Goal: Information Seeking & Learning: Learn about a topic

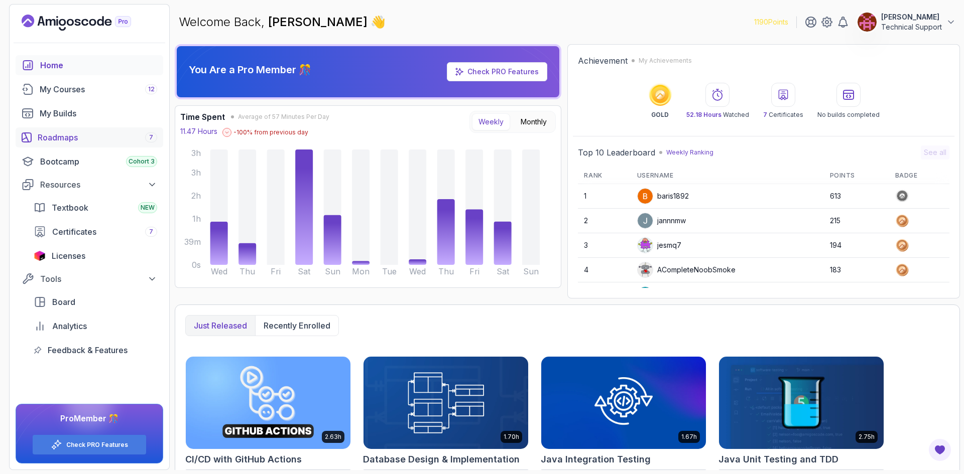
click at [83, 141] on div "Roadmaps 7" at bounding box center [97, 138] width 119 height 12
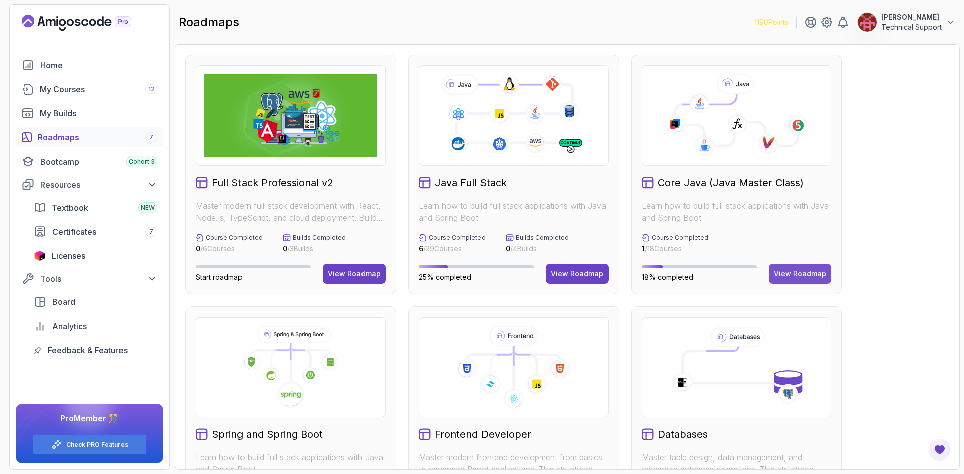
click at [791, 275] on div "View Roadmap" at bounding box center [800, 274] width 53 height 10
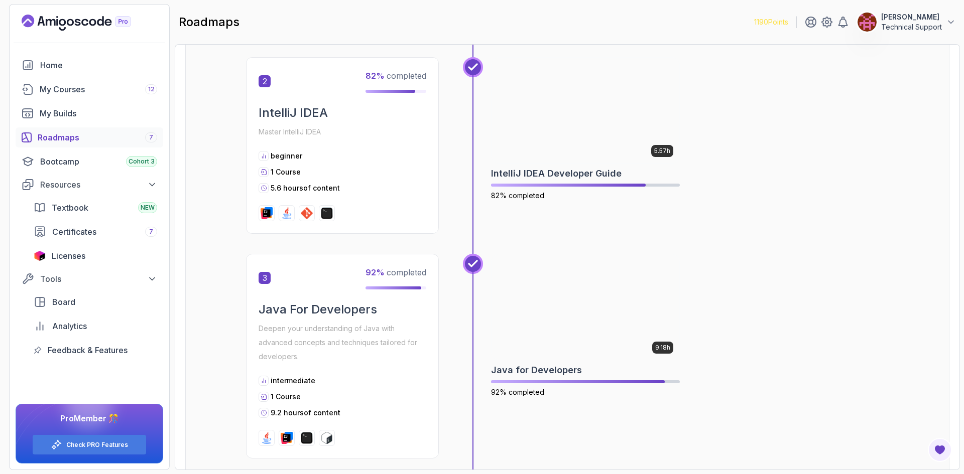
scroll to position [402, 0]
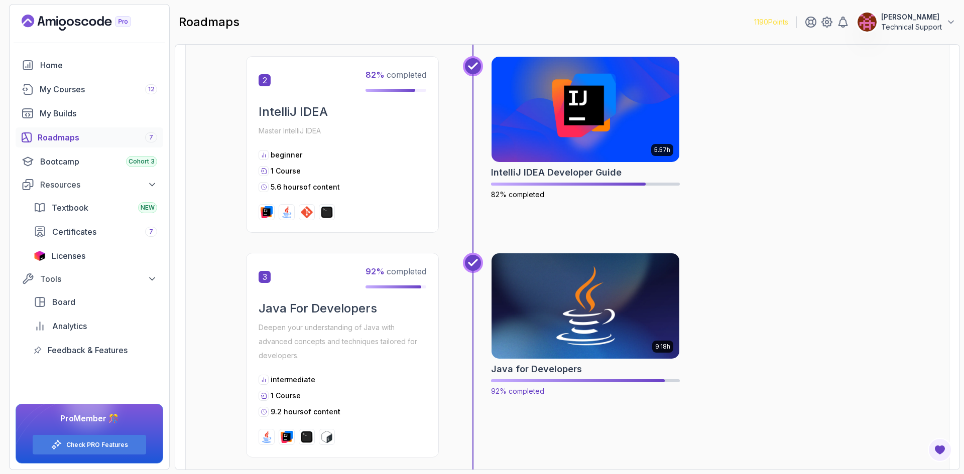
click at [603, 314] on img at bounding box center [585, 306] width 197 height 110
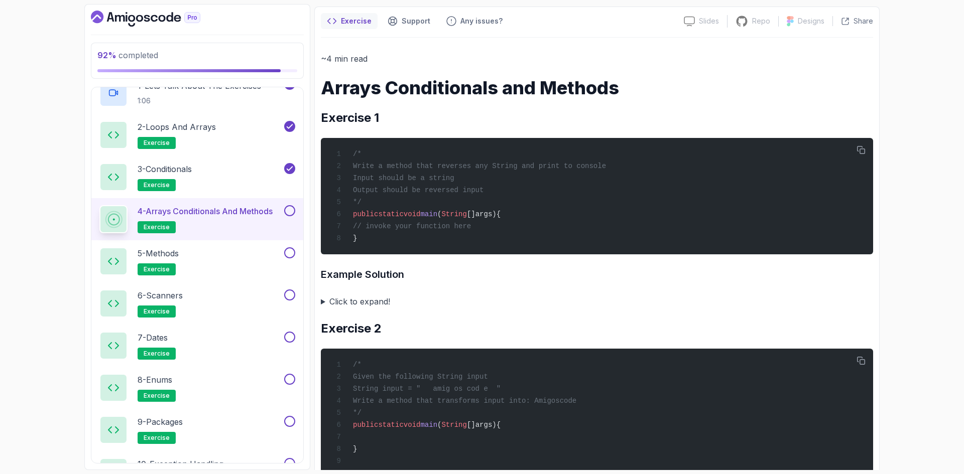
scroll to position [100, 0]
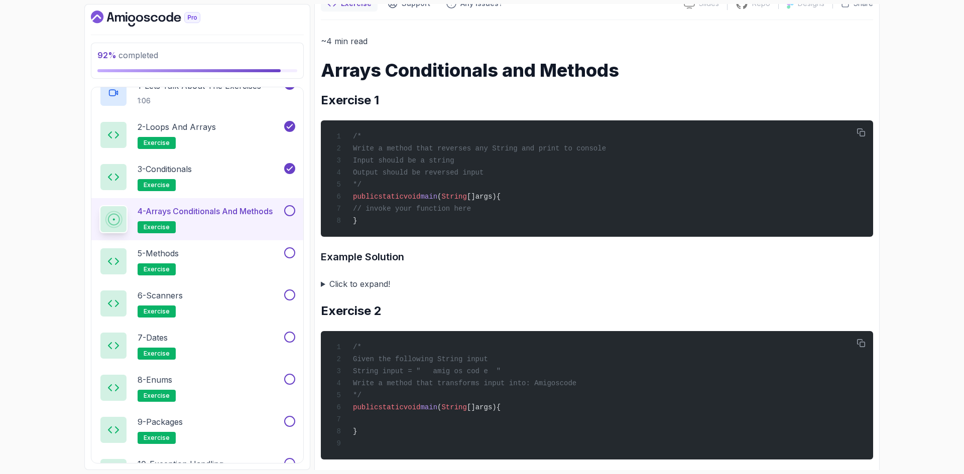
click at [372, 287] on summary "Click to expand!" at bounding box center [597, 284] width 552 height 14
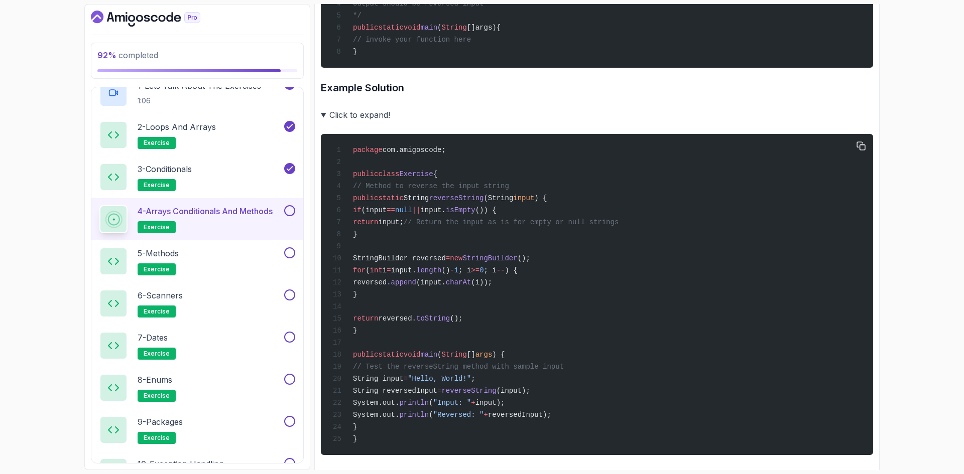
scroll to position [301, 0]
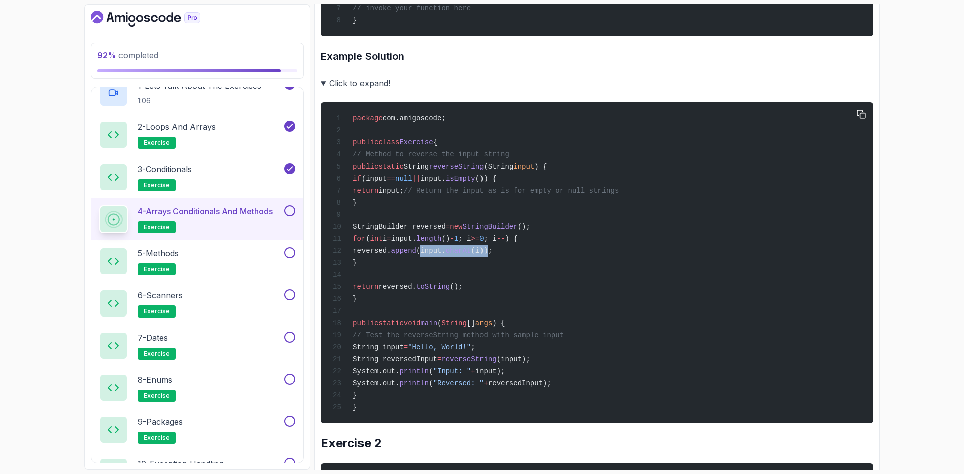
drag, startPoint x: 522, startPoint y: 263, endPoint x: 460, endPoint y: 265, distance: 61.8
click at [461, 255] on span "reversed. append (input. charAt (i));" at bounding box center [412, 251] width 159 height 8
drag, startPoint x: 386, startPoint y: 414, endPoint x: 369, endPoint y: 164, distance: 251.0
click at [369, 164] on div "package com.amigoscode; public class Exercise { // Method to reverse the input …" at bounding box center [597, 262] width 536 height 309
copy code "// Method to reverse the input string public static String reverseString (Strin…"
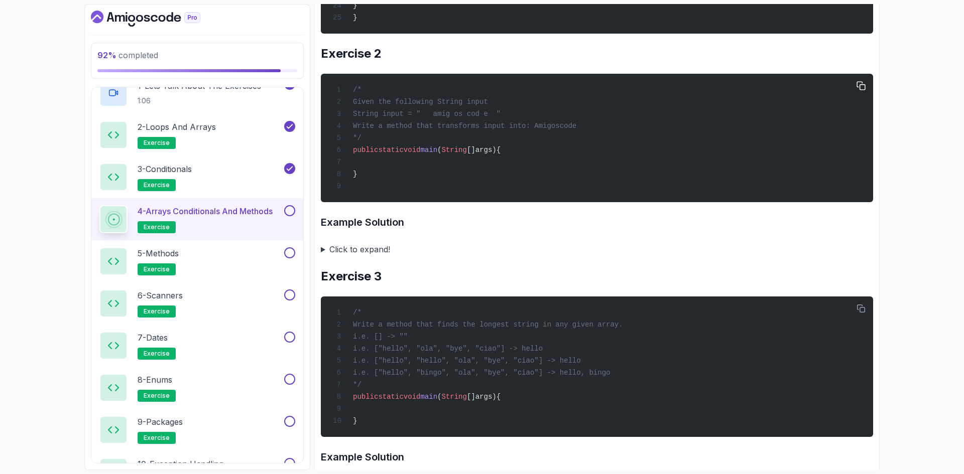
scroll to position [709, 0]
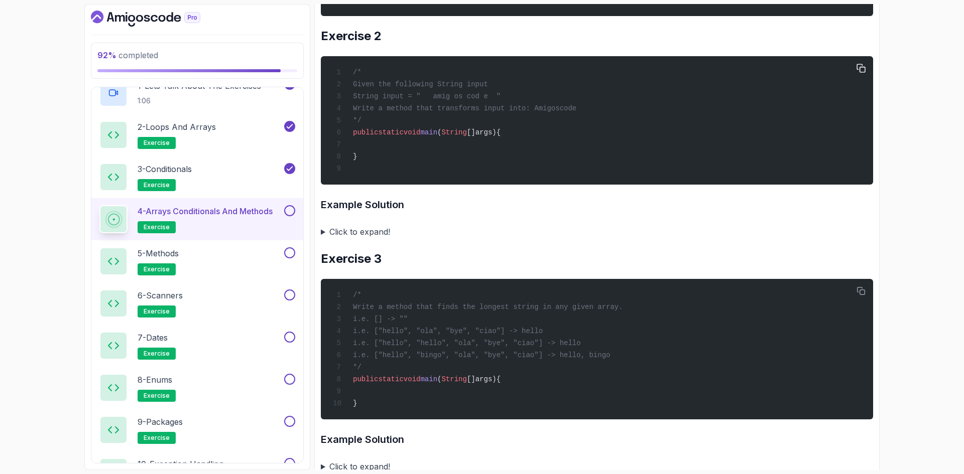
drag, startPoint x: 502, startPoint y: 113, endPoint x: 368, endPoint y: 115, distance: 133.5
click at [368, 100] on span "String input = " amig os cod e "" at bounding box center [427, 96] width 148 height 8
copy span "String input = " amig os cod e ""
click at [218, 175] on div "3 - Conditionals exercise" at bounding box center [190, 177] width 183 height 28
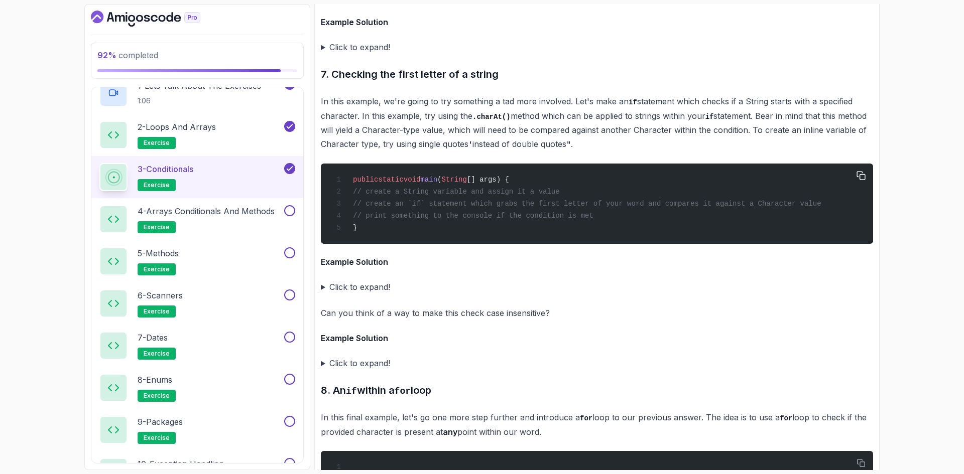
scroll to position [3018, 0]
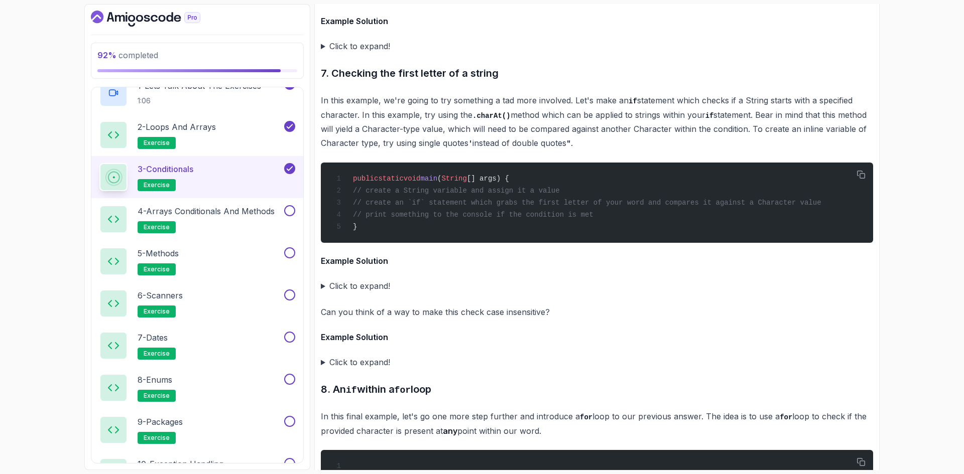
click at [361, 293] on summary "Click to expand!" at bounding box center [597, 286] width 552 height 14
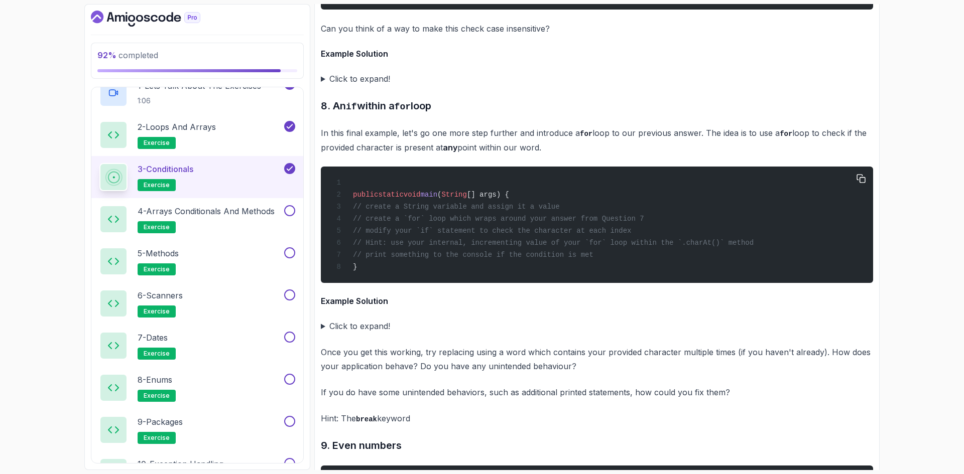
scroll to position [3520, 0]
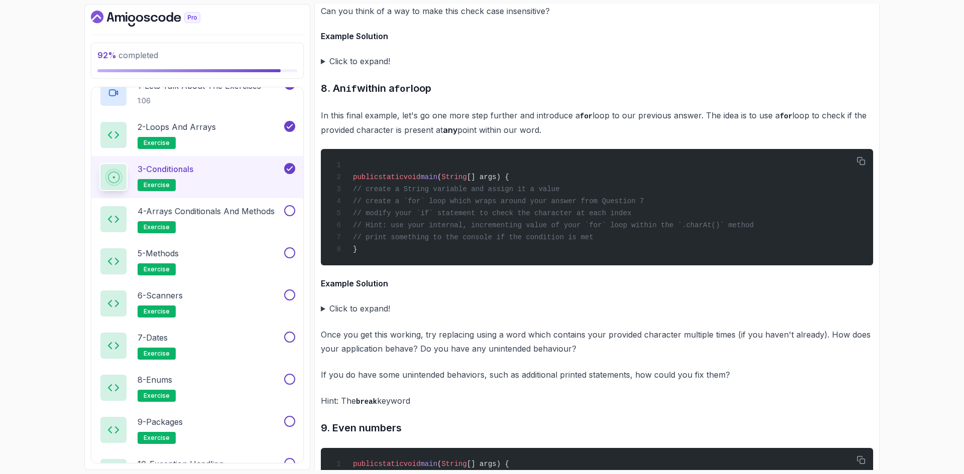
click at [375, 316] on summary "Click to expand!" at bounding box center [597, 309] width 552 height 14
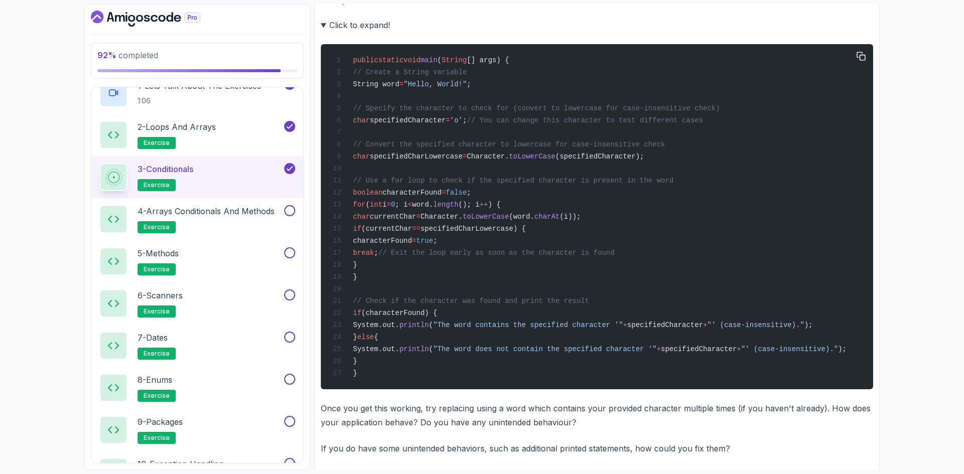
scroll to position [3821, 0]
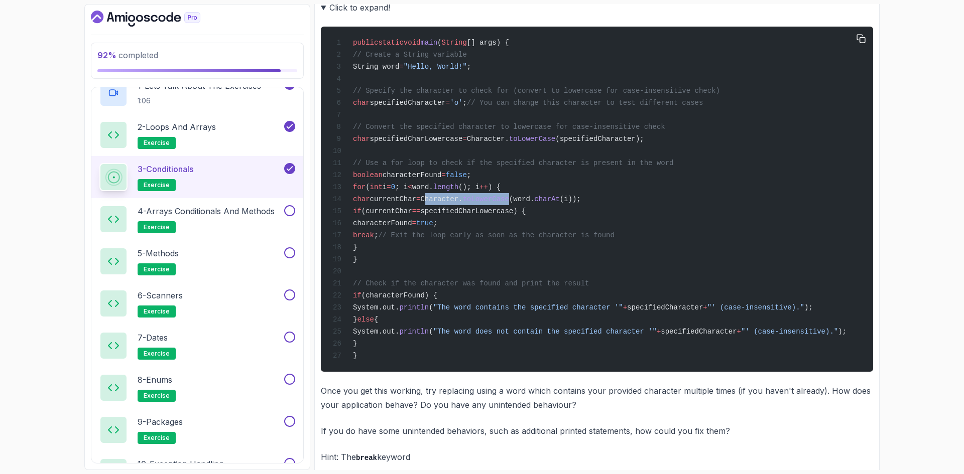
drag, startPoint x: 539, startPoint y: 235, endPoint x: 459, endPoint y: 235, distance: 80.3
click at [459, 203] on span "char currentChar = Character. toLowerCase (word. charAt (i));" at bounding box center [457, 199] width 248 height 8
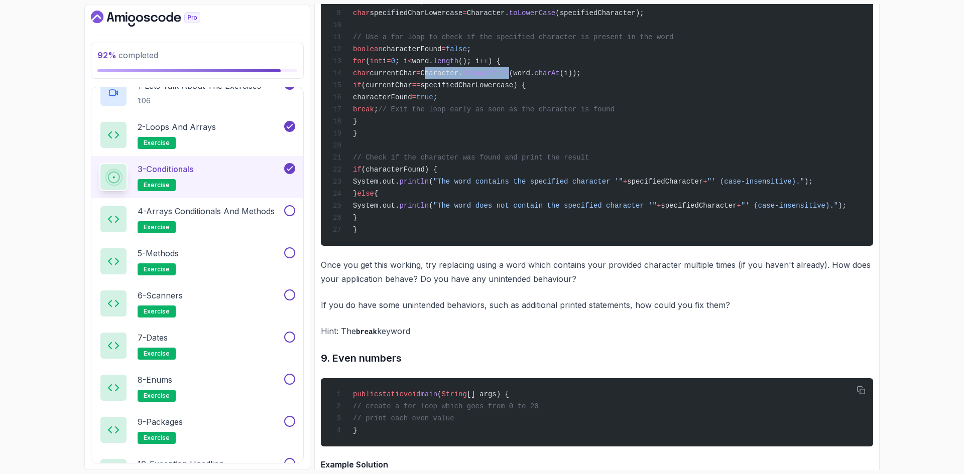
scroll to position [4039, 0]
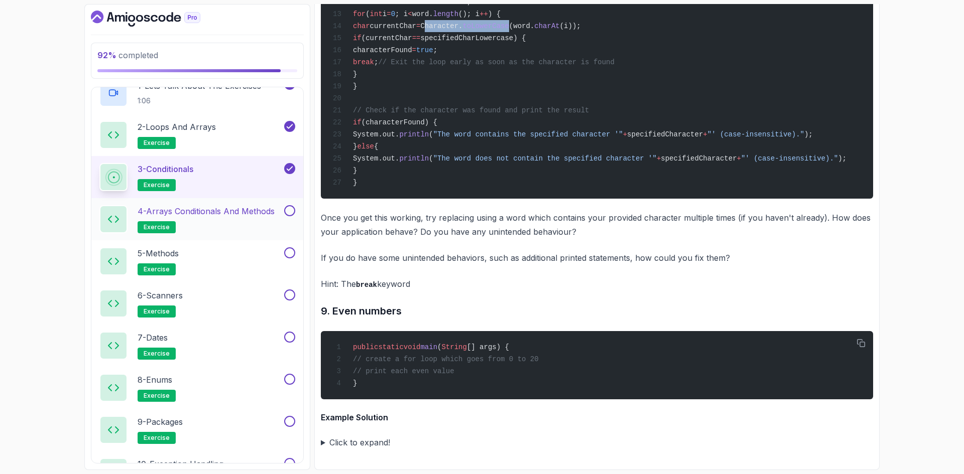
click at [254, 216] on p "4 - Arrays Conditionals and Methods" at bounding box center [206, 211] width 137 height 12
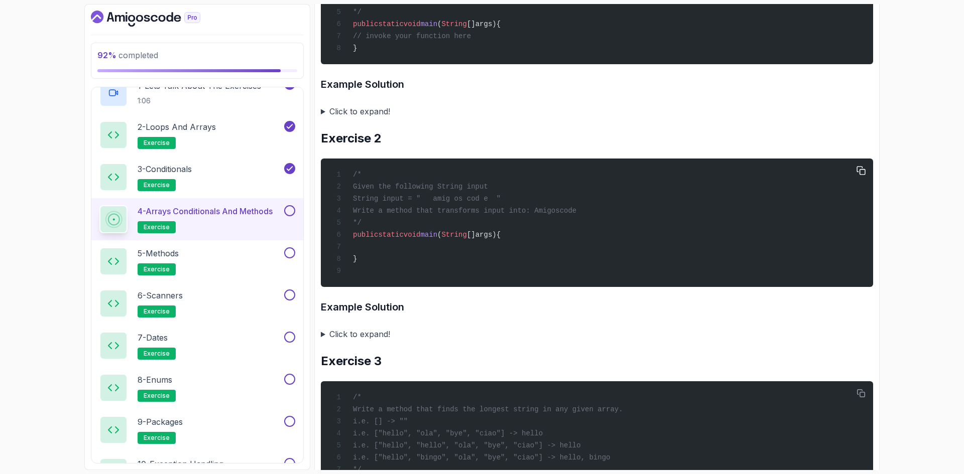
scroll to position [263, 0]
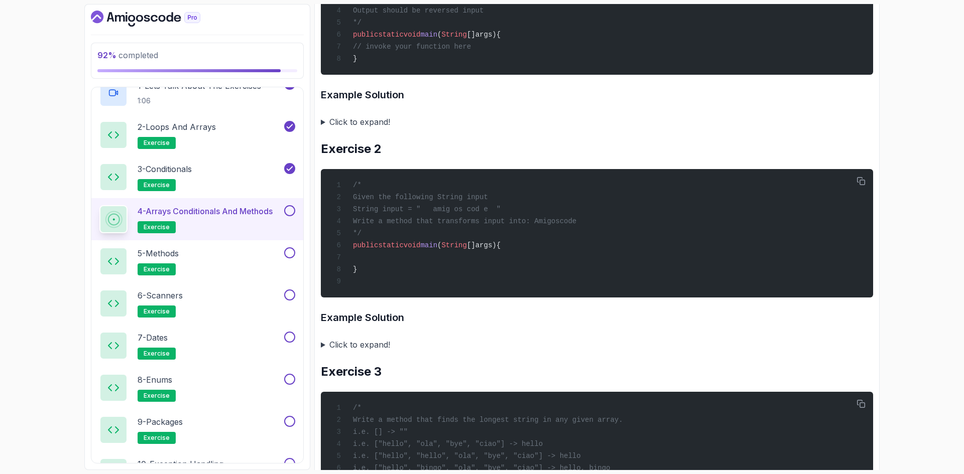
click at [365, 350] on summary "Click to expand!" at bounding box center [597, 345] width 552 height 14
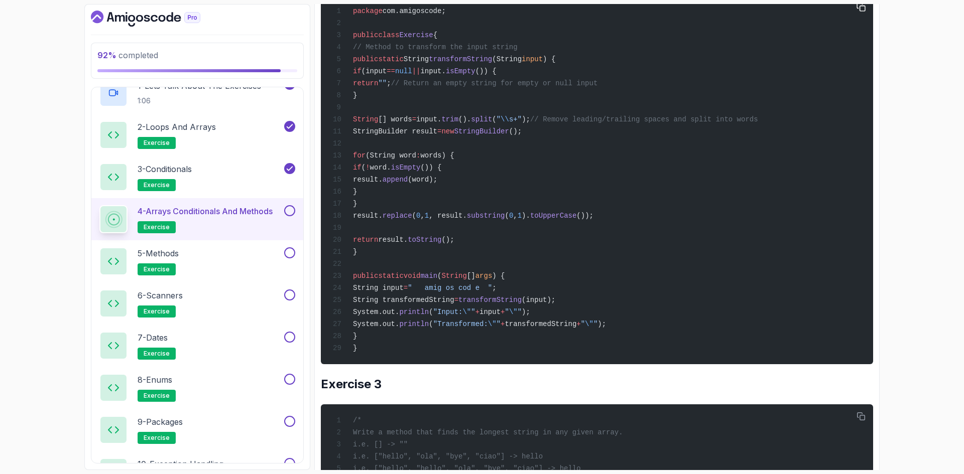
scroll to position [614, 0]
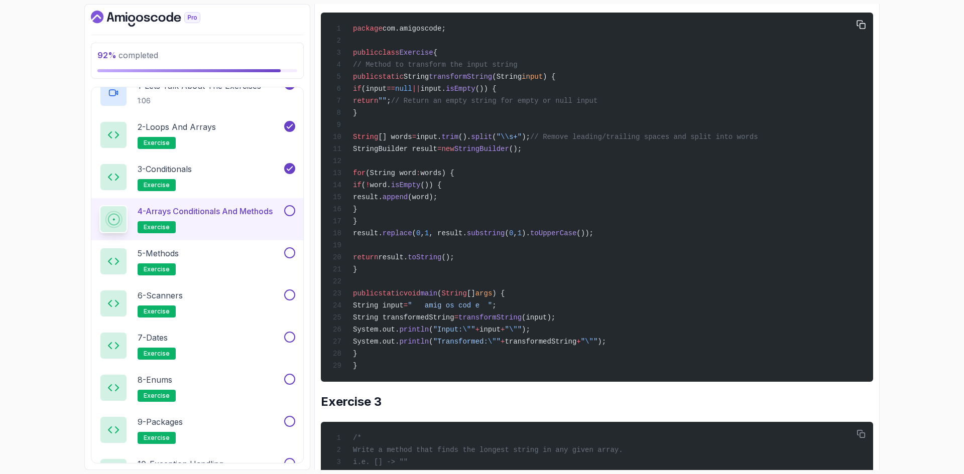
drag, startPoint x: 459, startPoint y: 164, endPoint x: 439, endPoint y: 165, distance: 20.1
click at [437, 153] on span "StringBuilder result" at bounding box center [395, 149] width 84 height 8
drag, startPoint x: 519, startPoint y: 152, endPoint x: 472, endPoint y: 151, distance: 46.7
click at [472, 141] on span "String [] words = input. trim (). split ( " \\ s+" ); // Remove leading/trailin…" at bounding box center [545, 137] width 425 height 8
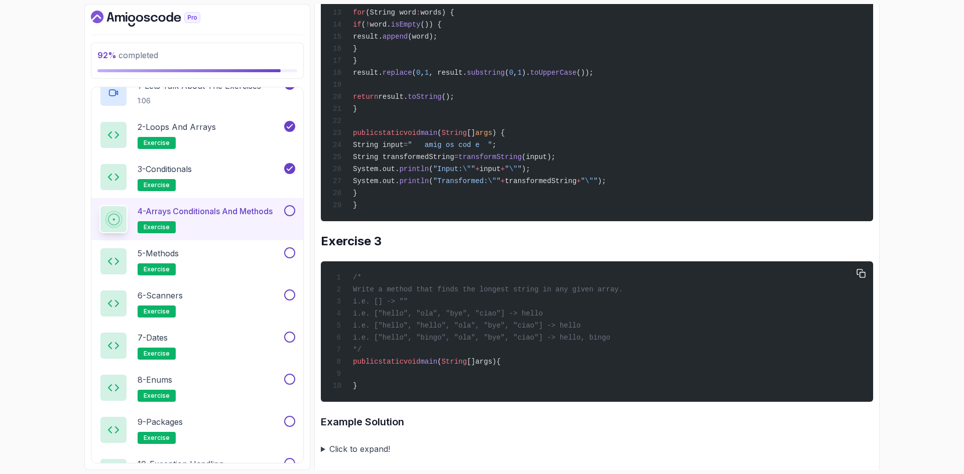
scroll to position [809, 0]
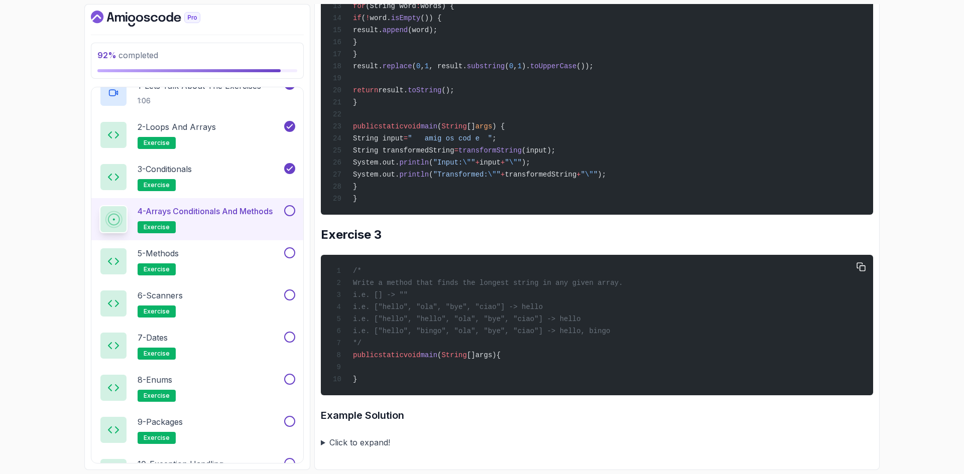
click at [423, 293] on div "/* Write a method that finds the longest string in any given array. i.e. [] -> …" at bounding box center [597, 325] width 536 height 129
drag, startPoint x: 544, startPoint y: 307, endPoint x: 389, endPoint y: 307, distance: 155.6
click at [389, 307] on div "/* Write a method that finds the longest string in any given array. i.e. [] -> …" at bounding box center [597, 325] width 536 height 129
copy span "["hello", "ola", "bye", "ciao"] -> hello"
click at [491, 309] on div "/* Write a method that finds the longest string in any given array. i.e. [] -> …" at bounding box center [597, 325] width 536 height 129
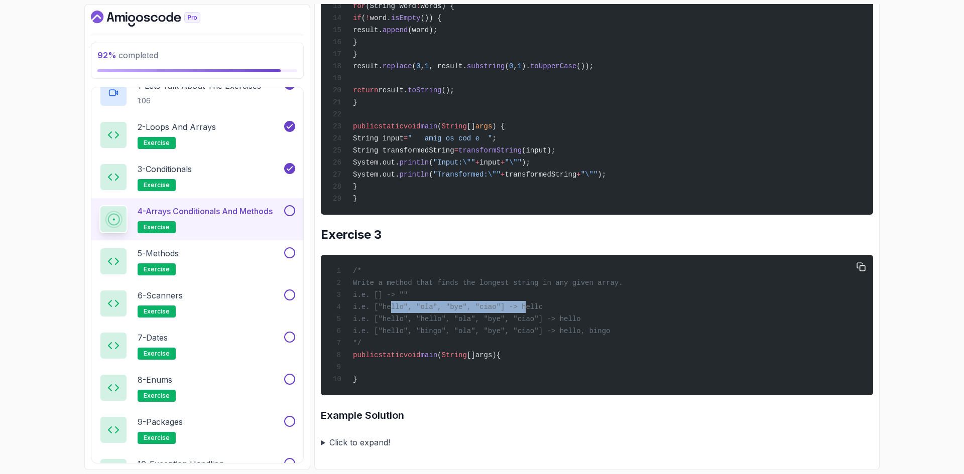
drag, startPoint x: 510, startPoint y: 303, endPoint x: 389, endPoint y: 303, distance: 121.5
click at [389, 303] on span "i.e. ["hello", "ola", "bye", "ciao"] -> hello" at bounding box center [448, 307] width 190 height 8
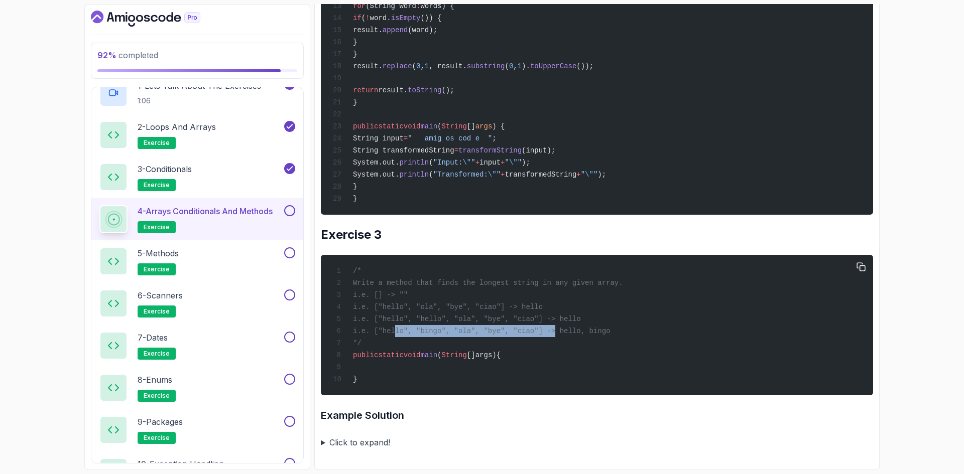
drag, startPoint x: 538, startPoint y: 329, endPoint x: 392, endPoint y: 329, distance: 146.1
click at [392, 329] on span "i.e. ["hello", "bingo", "ola", "bye", "ciao"] -> hello, bingo" at bounding box center [481, 331] width 257 height 8
copy span ""hello", "bingo", "ola", "bye", "ciao""
click at [291, 209] on button at bounding box center [289, 210] width 11 height 11
click at [344, 440] on summary "Click to expand!" at bounding box center [597, 443] width 552 height 14
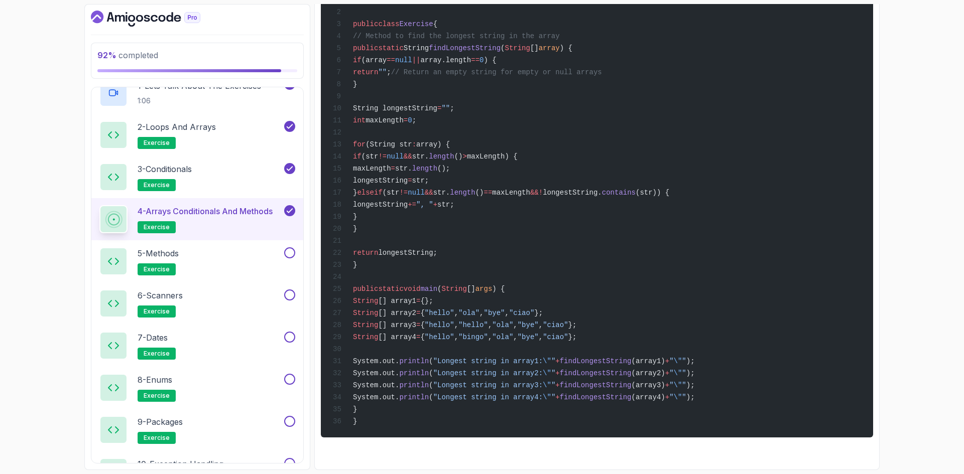
scroll to position [1255, 0]
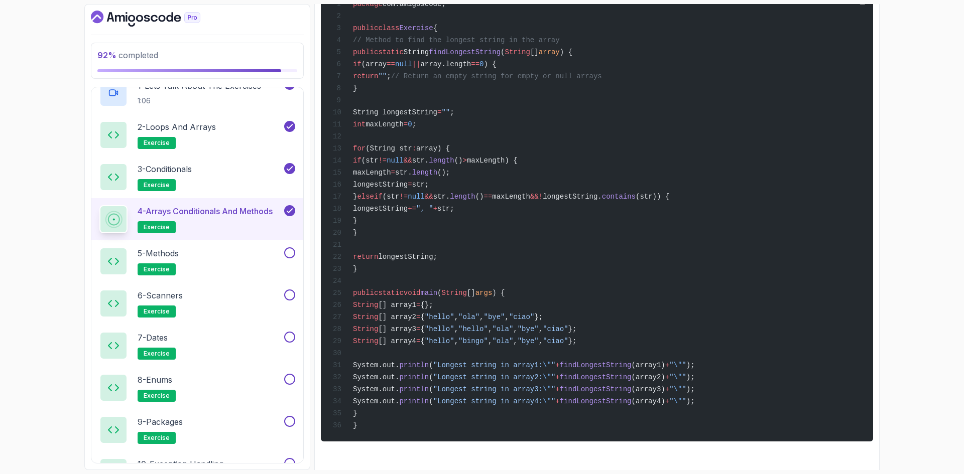
click at [523, 249] on div "package com.amigoscode; public class Exercise { // Method to find the longest s…" at bounding box center [597, 215] width 536 height 442
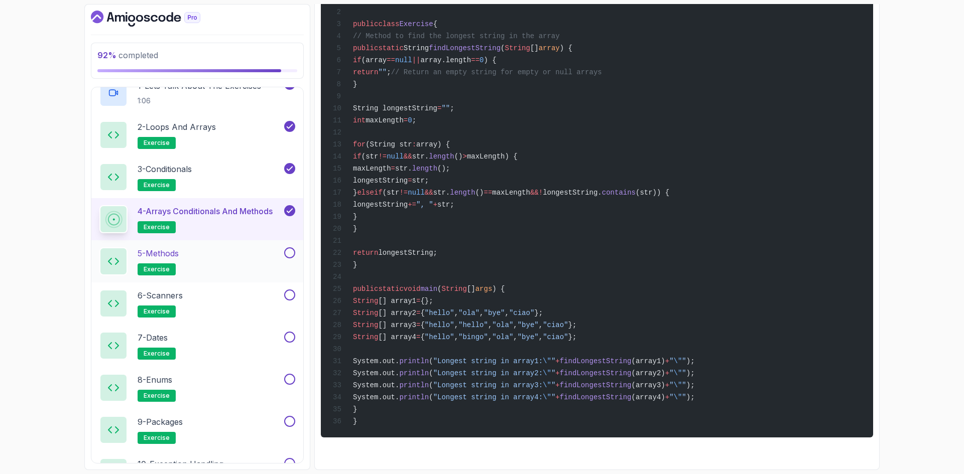
drag, startPoint x: 222, startPoint y: 255, endPoint x: 227, endPoint y: 260, distance: 6.8
click at [221, 255] on div "5 - Methods exercise" at bounding box center [190, 261] width 183 height 28
